Goal: Find specific page/section: Find specific page/section

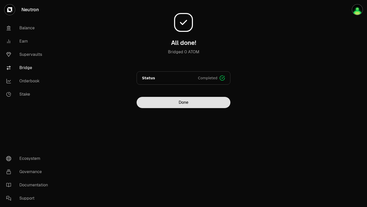
click at [173, 101] on button "Done" at bounding box center [183, 102] width 94 height 11
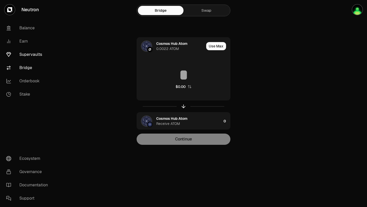
click at [31, 53] on link "Supervaults" at bounding box center [28, 54] width 53 height 13
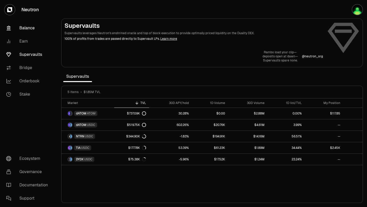
click at [25, 30] on link "Balance" at bounding box center [28, 27] width 53 height 13
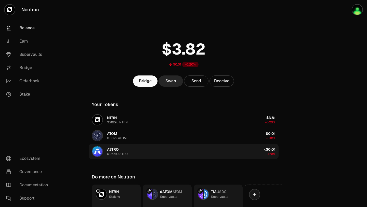
scroll to position [39, 0]
